Goal: Information Seeking & Learning: Find specific page/section

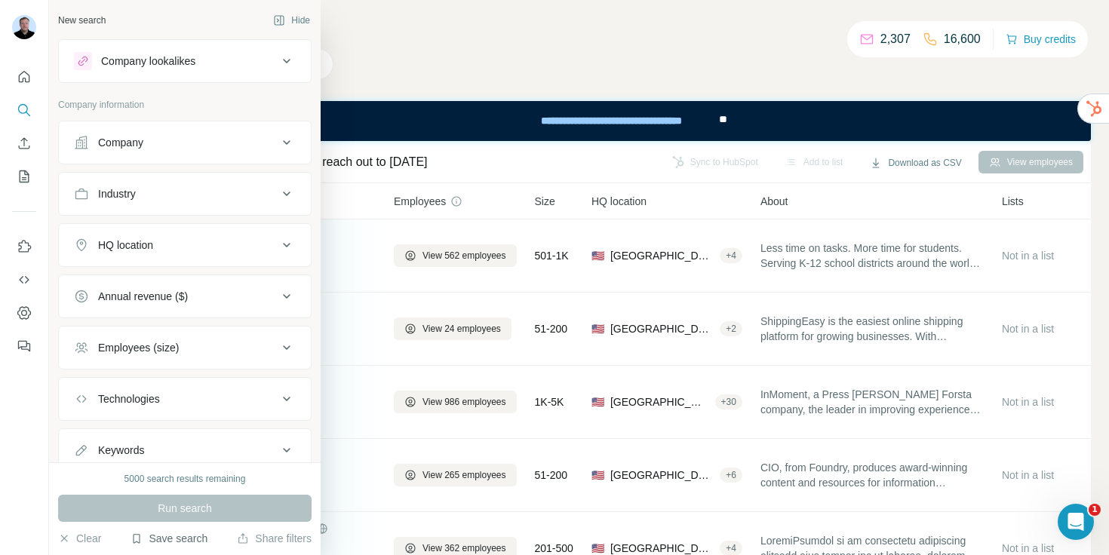
click at [178, 538] on button "Save search" at bounding box center [168, 538] width 77 height 15
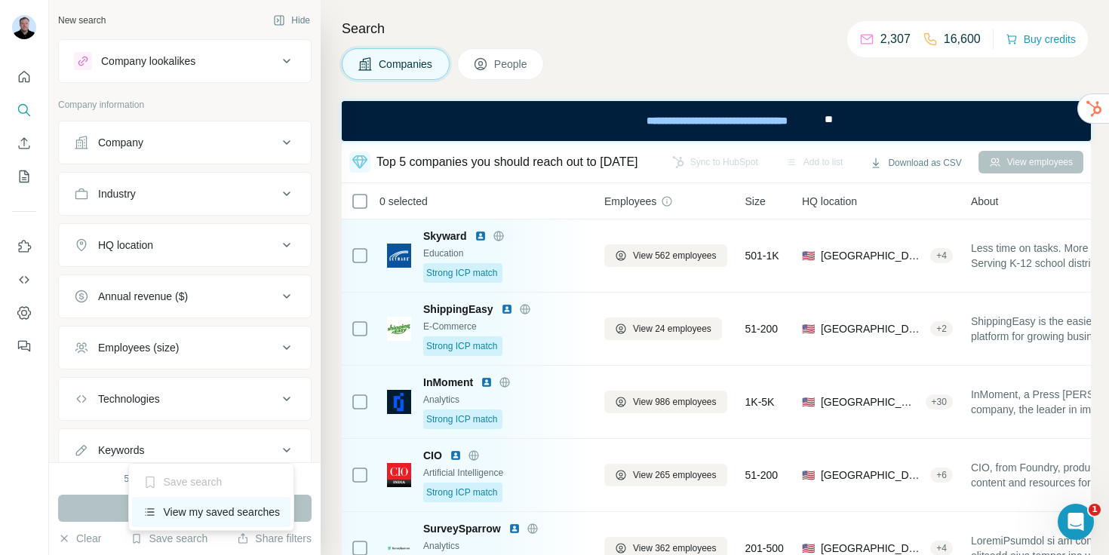
click at [182, 511] on div "View my saved searches" at bounding box center [211, 512] width 159 height 30
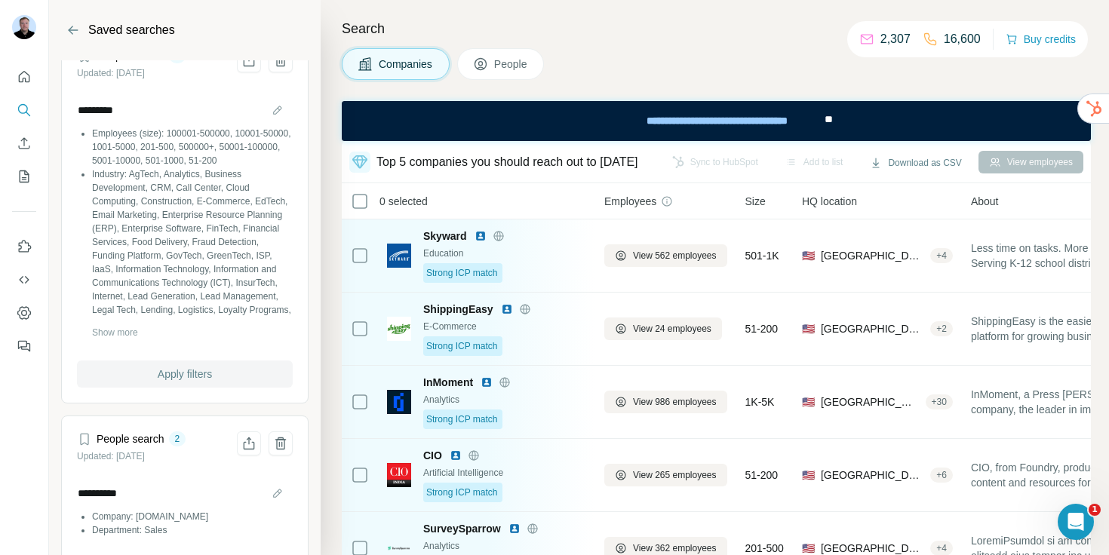
scroll to position [28, 0]
click at [132, 328] on span "Show more" at bounding box center [115, 333] width 46 height 14
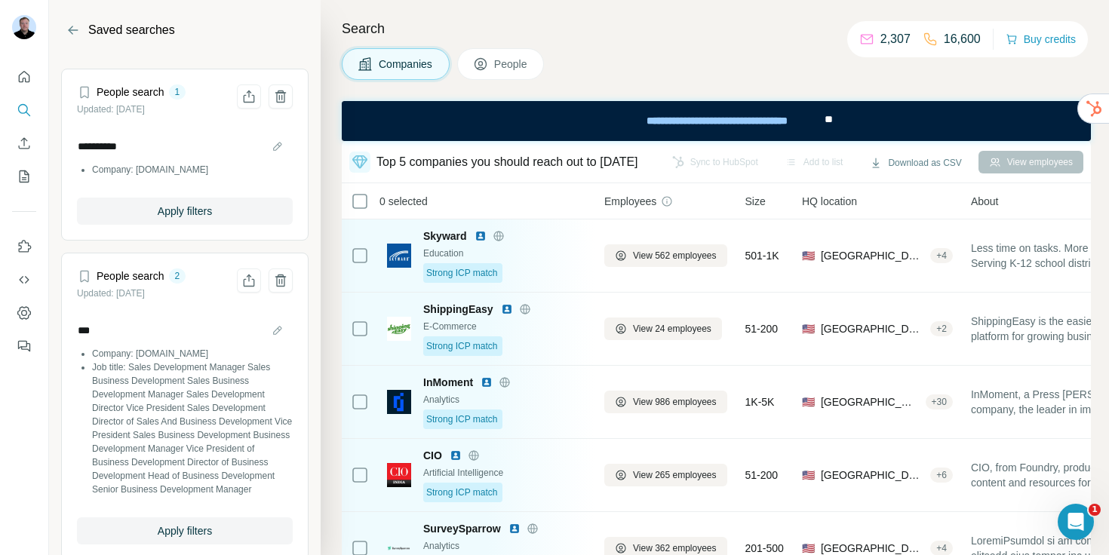
scroll to position [766, 0]
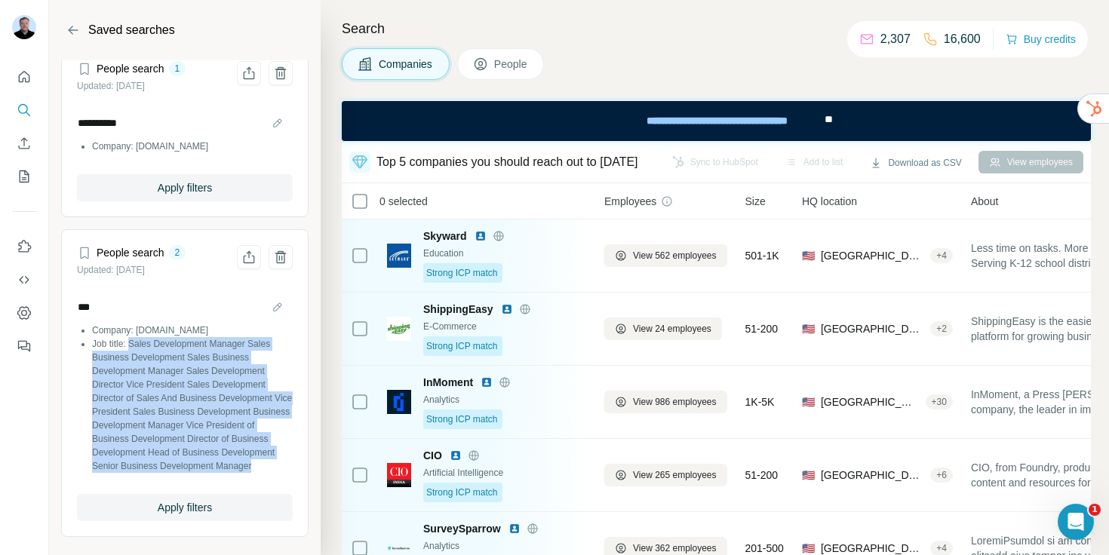
drag, startPoint x: 162, startPoint y: 464, endPoint x: 134, endPoint y: 318, distance: 148.2
click at [134, 337] on li "Job title: Sales Development Manager Sales Business Development Sales Business …" at bounding box center [192, 405] width 201 height 136
copy li "Sales Development Manager Sales Business Development Sales Business Development…"
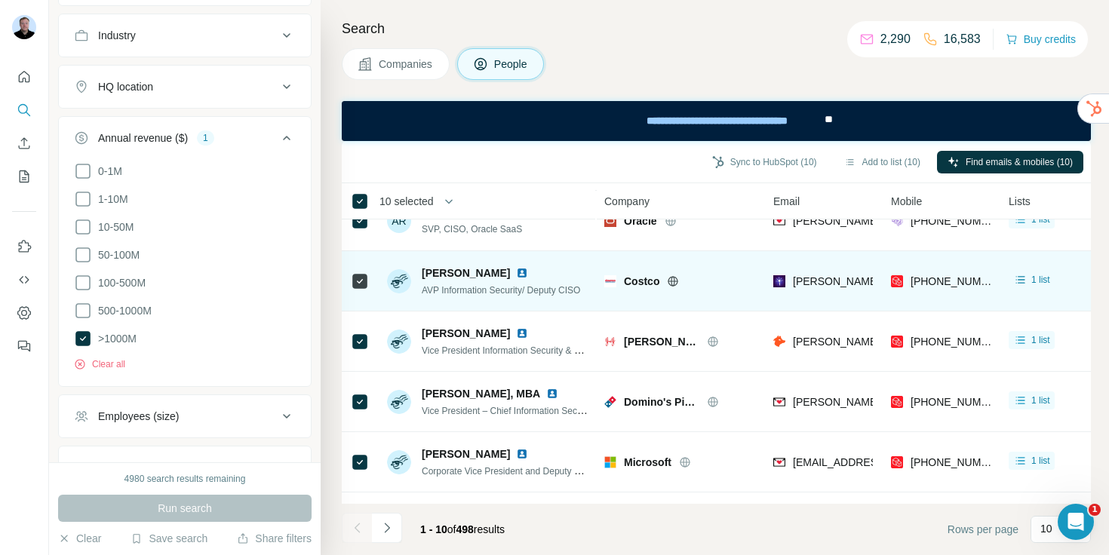
scroll to position [97, 0]
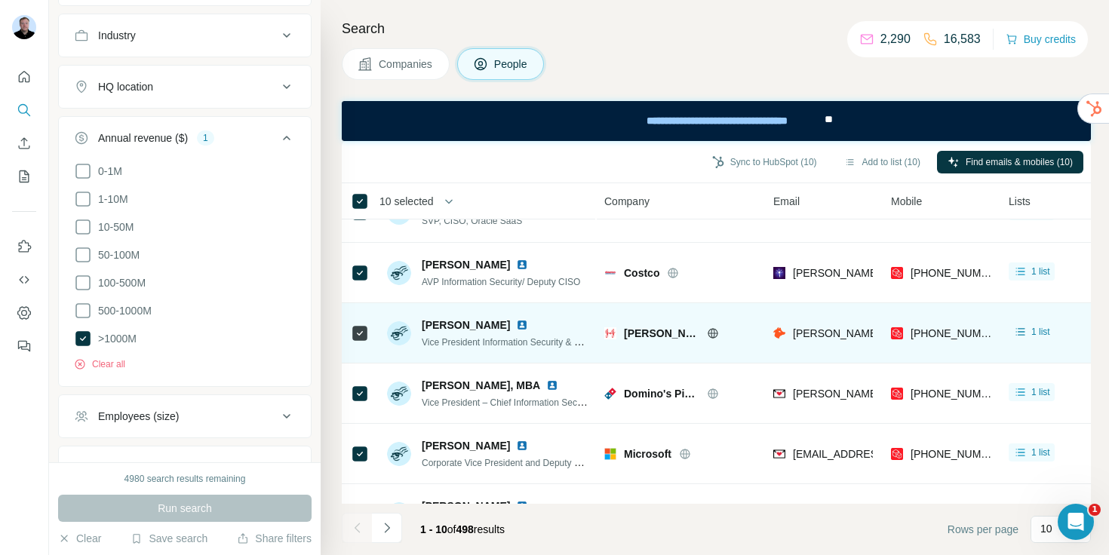
click at [516, 321] on img at bounding box center [522, 325] width 12 height 12
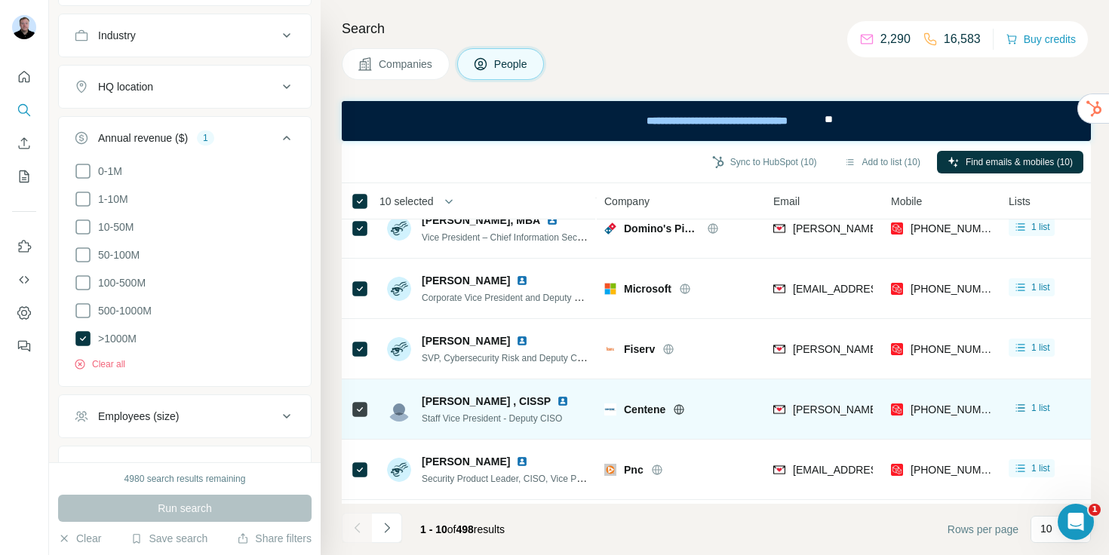
scroll to position [327, 0]
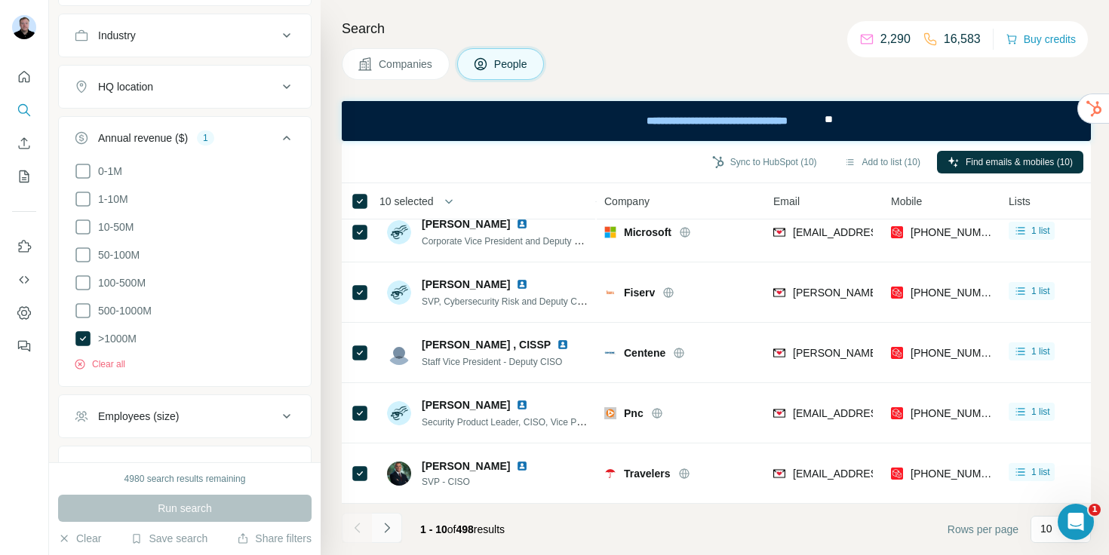
click at [384, 529] on icon "Navigate to next page" at bounding box center [386, 527] width 15 height 15
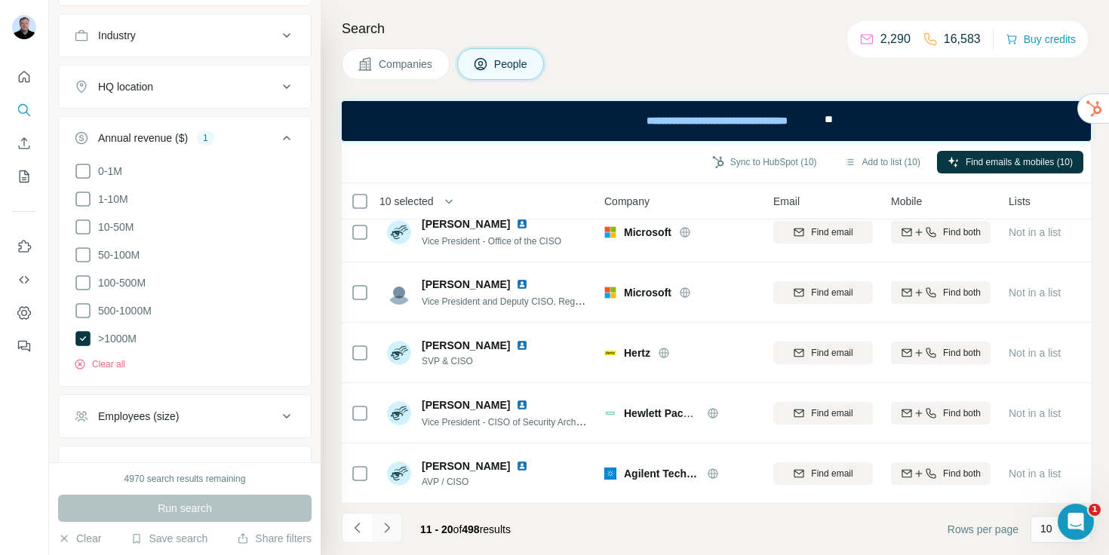
click at [386, 519] on button "Navigate to next page" at bounding box center [387, 528] width 30 height 30
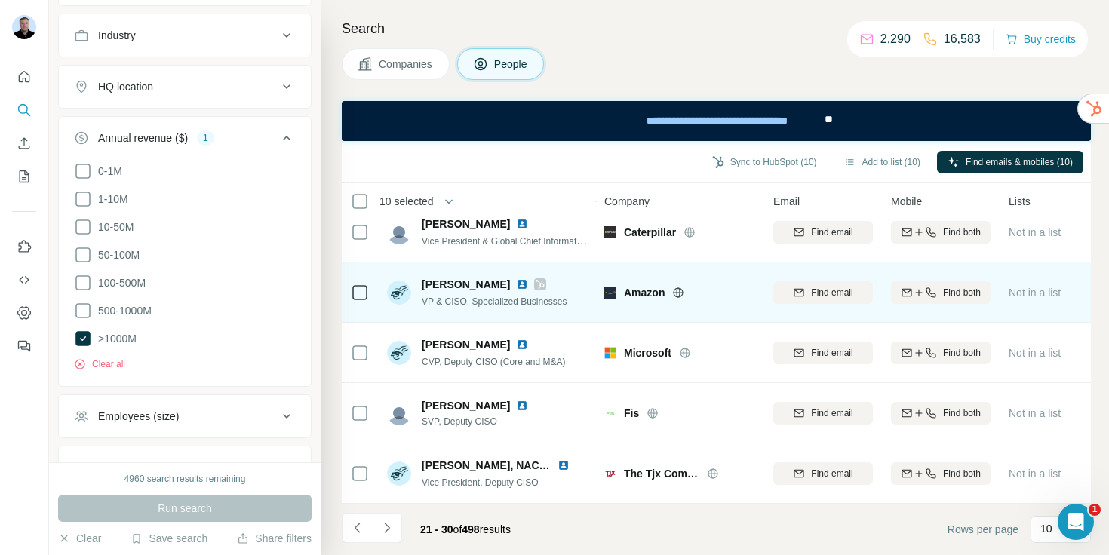
click at [516, 278] on img at bounding box center [522, 284] width 12 height 12
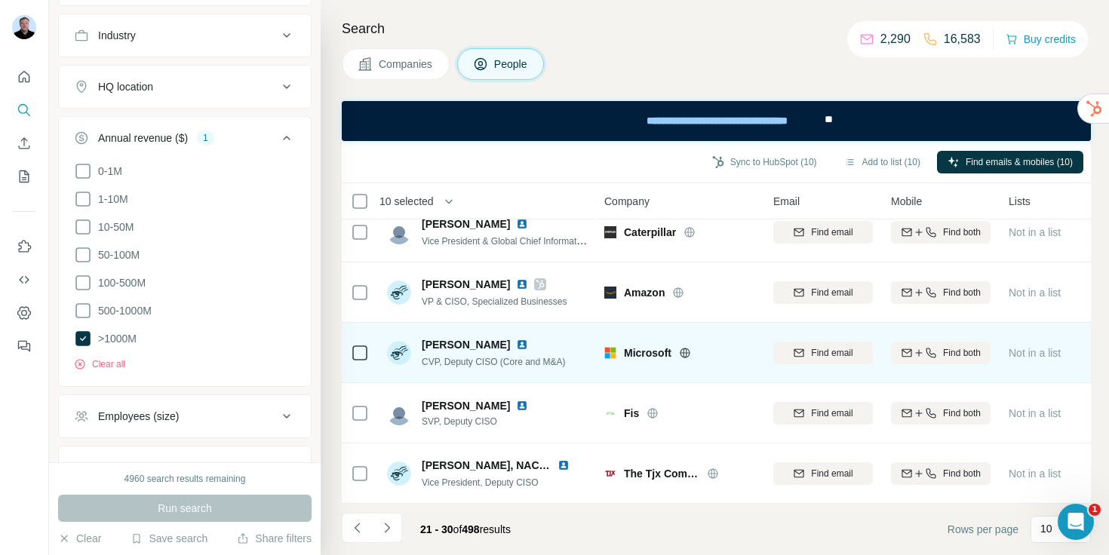
click at [516, 339] on img at bounding box center [522, 345] width 12 height 12
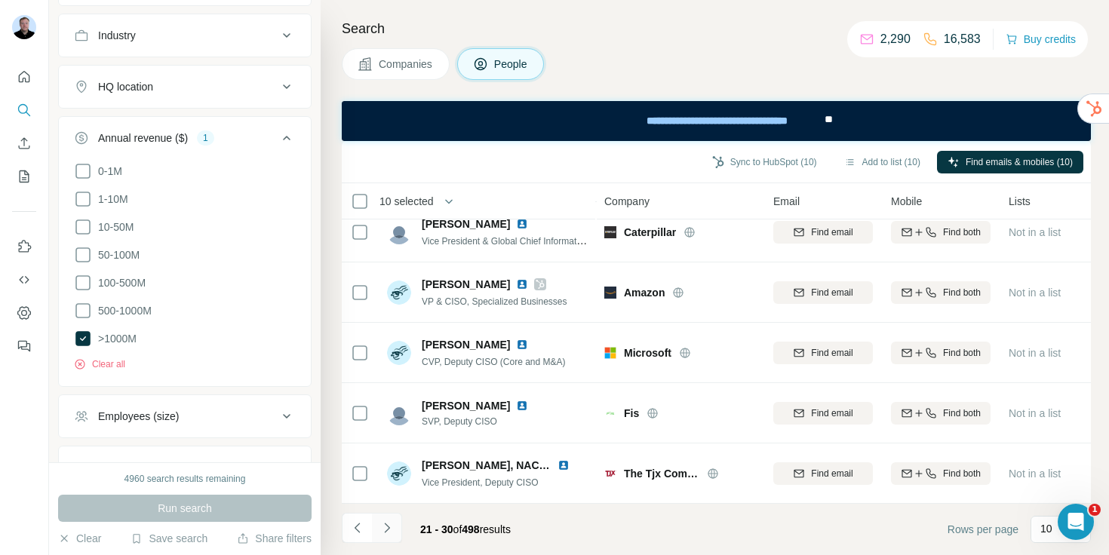
click at [393, 529] on icon "Navigate to next page" at bounding box center [386, 527] width 15 height 15
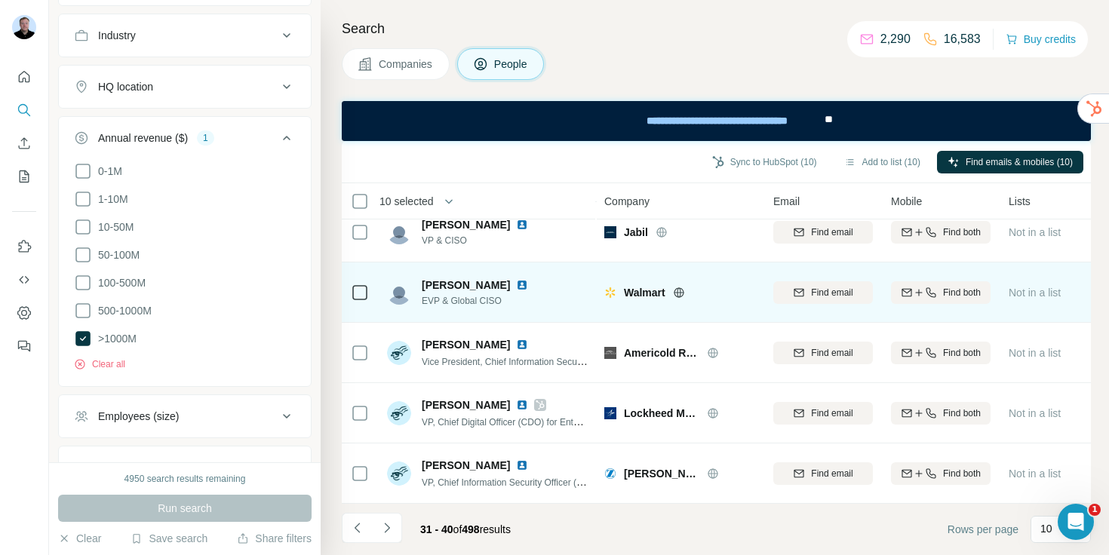
click at [516, 279] on img at bounding box center [522, 285] width 12 height 12
